Goal: Find contact information: Find contact information

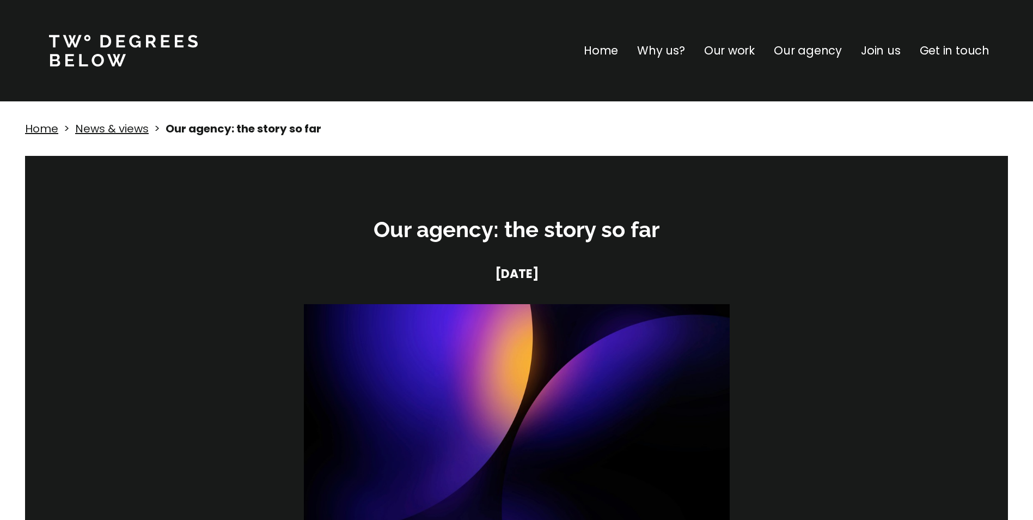
click at [951, 51] on p "Get in touch" at bounding box center [955, 50] width 70 height 17
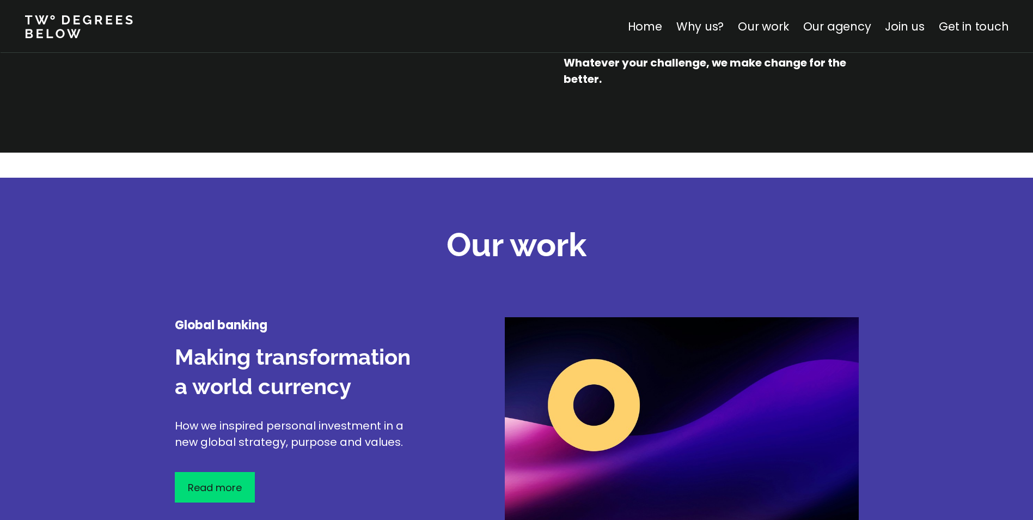
scroll to position [984, 0]
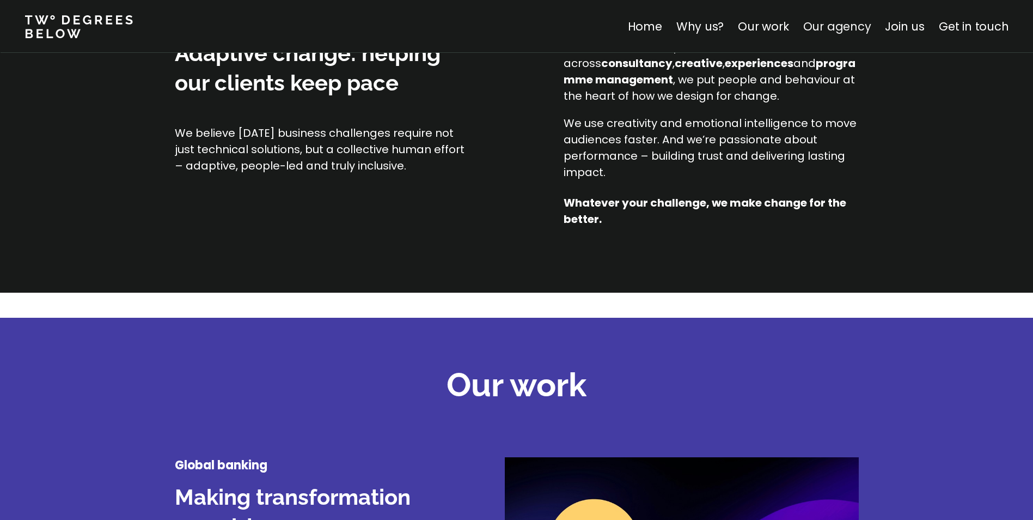
click at [829, 30] on link "Our agency" at bounding box center [837, 27] width 68 height 16
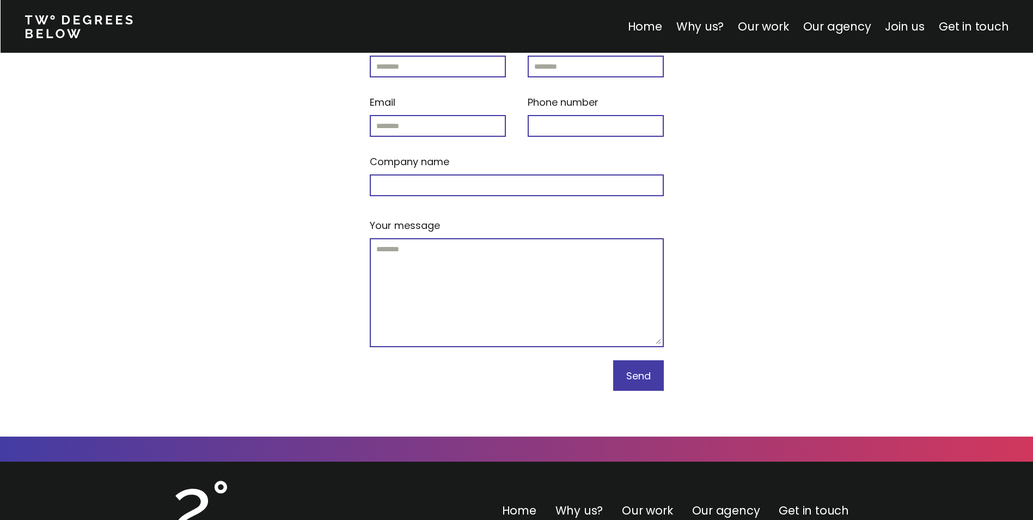
scroll to position [4632, 0]
